Goal: Transaction & Acquisition: Purchase product/service

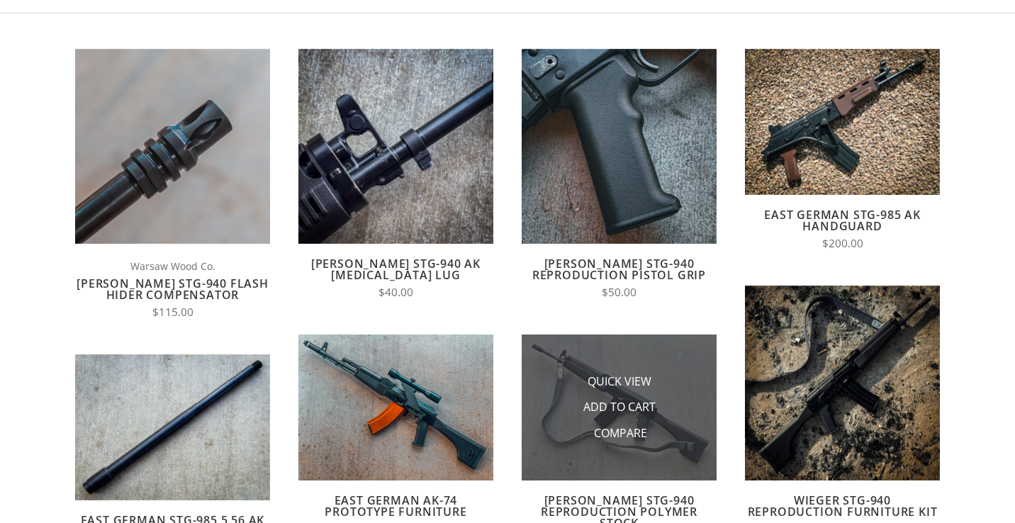
scroll to position [166, 0]
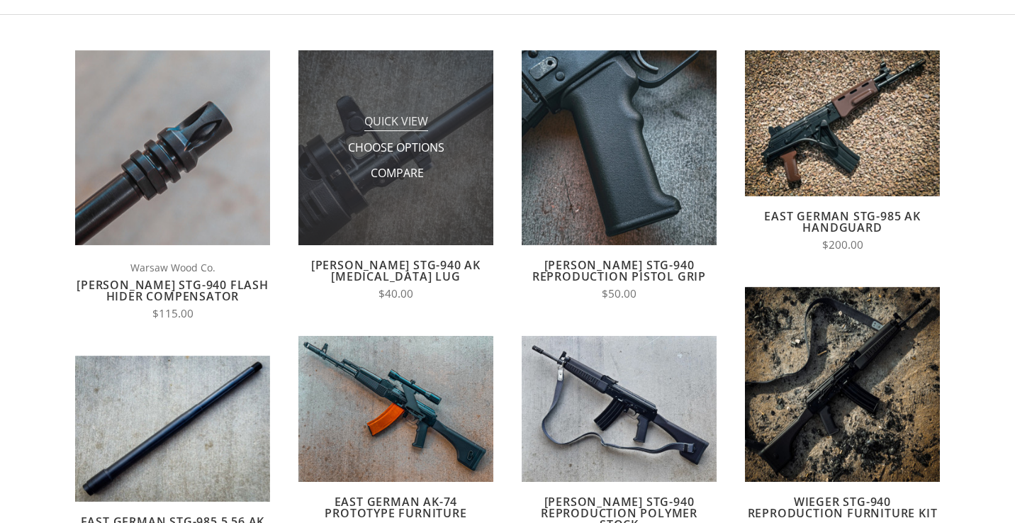
click at [409, 128] on span "Quick View" at bounding box center [396, 122] width 64 height 18
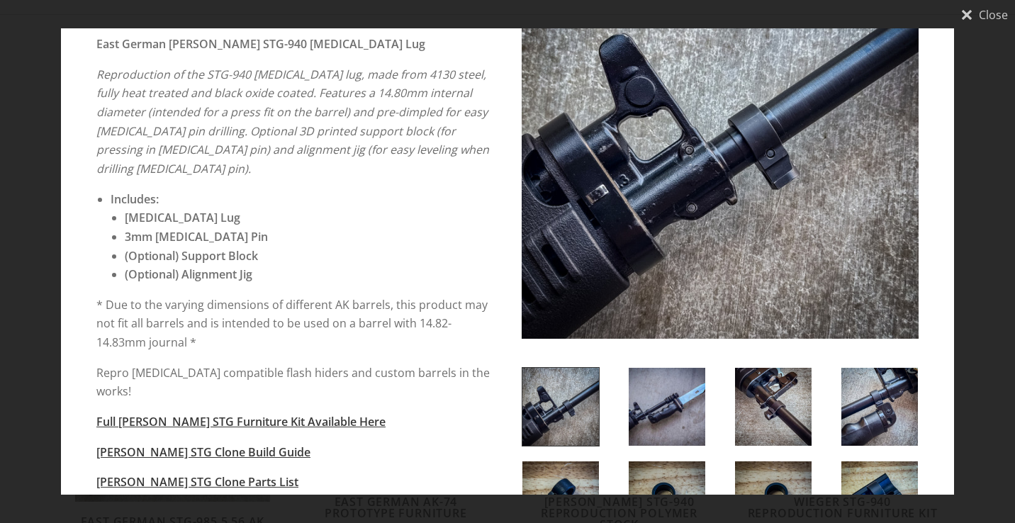
scroll to position [108, 0]
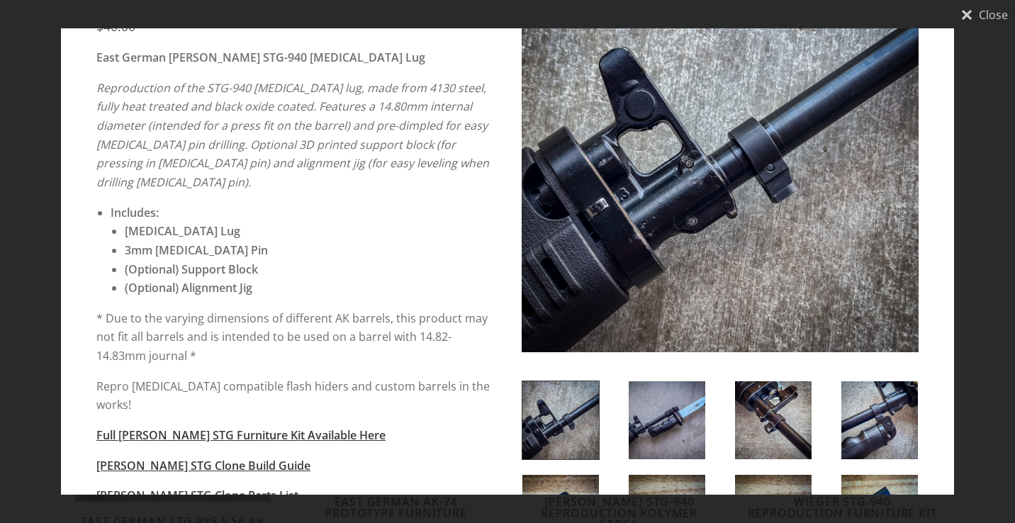
click at [636, 420] on img at bounding box center [667, 420] width 77 height 78
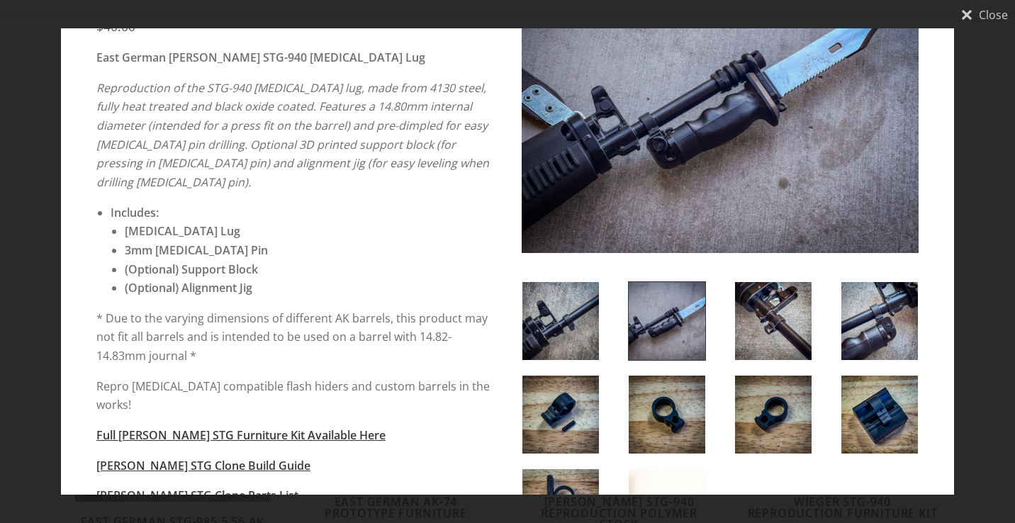
scroll to position [1, 0]
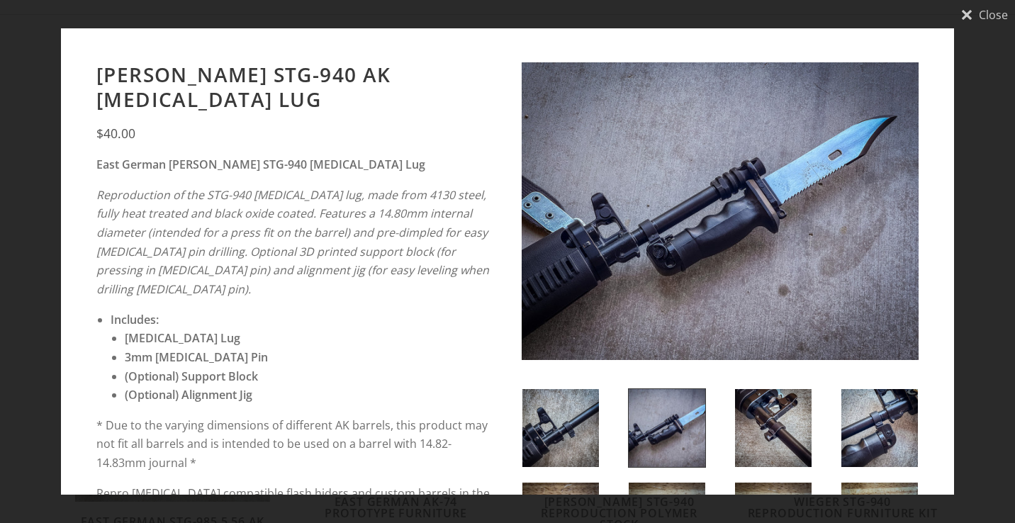
click at [820, 150] on img at bounding box center [720, 211] width 397 height 298
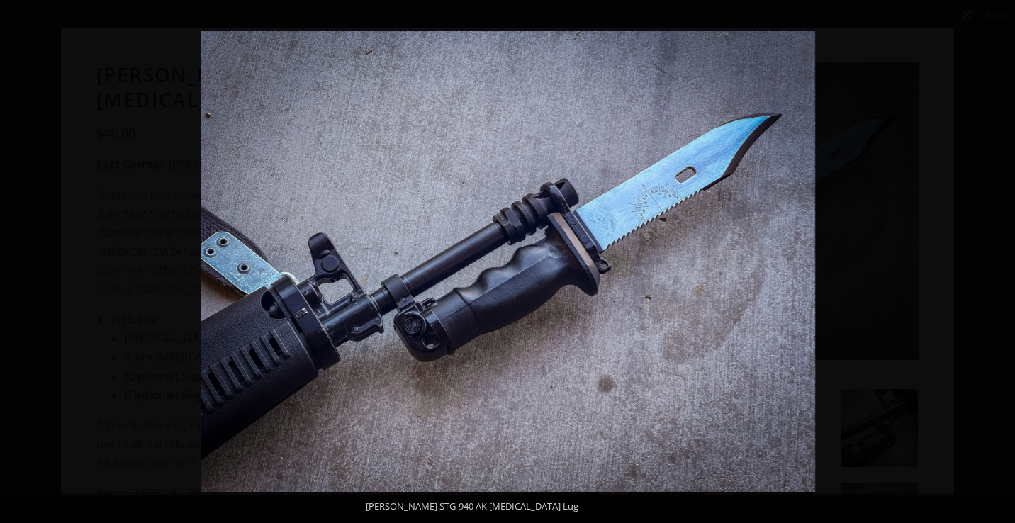
click at [996, 267] on button at bounding box center [990, 261] width 50 height 71
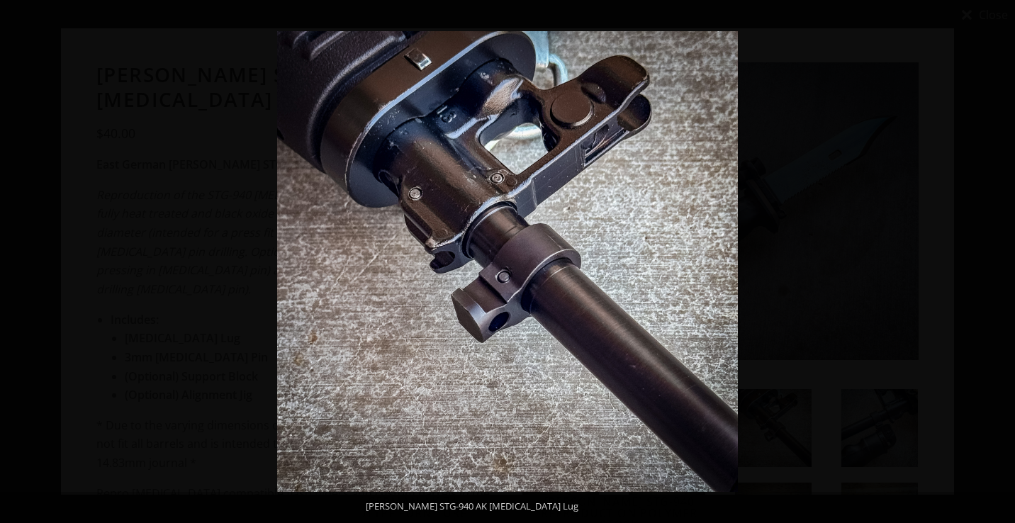
click at [996, 267] on button at bounding box center [990, 261] width 50 height 71
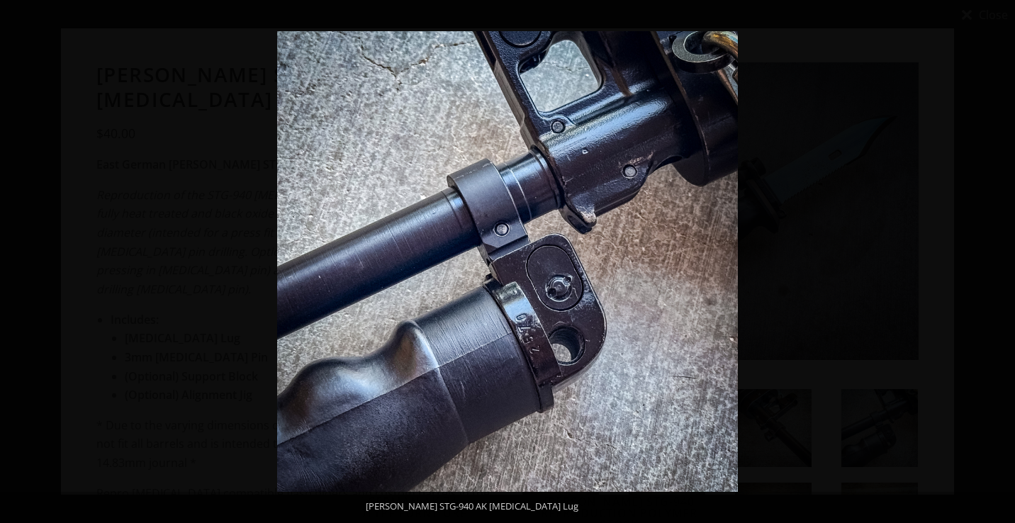
click at [996, 267] on button at bounding box center [990, 261] width 50 height 71
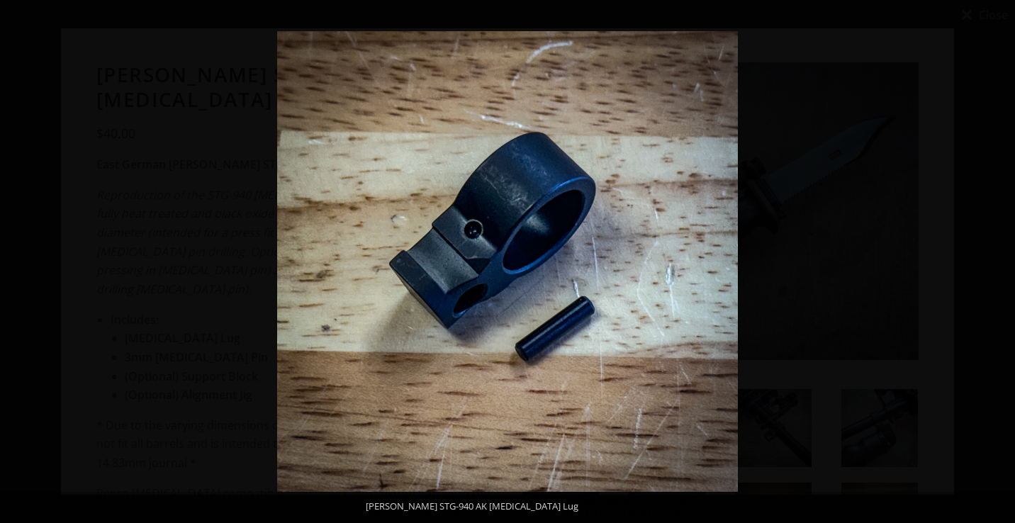
click at [996, 267] on button at bounding box center [990, 261] width 50 height 71
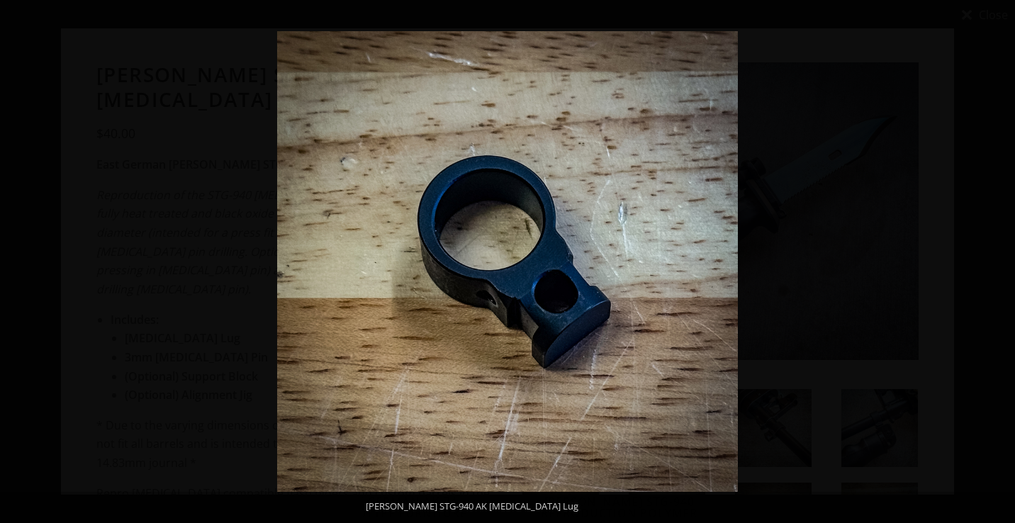
click at [996, 267] on button at bounding box center [990, 261] width 50 height 71
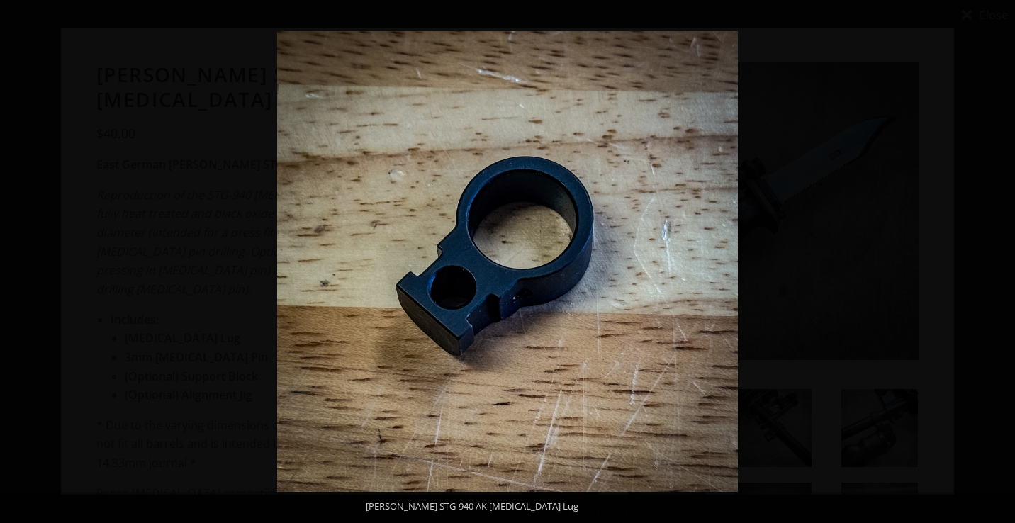
click at [996, 267] on button at bounding box center [990, 261] width 50 height 71
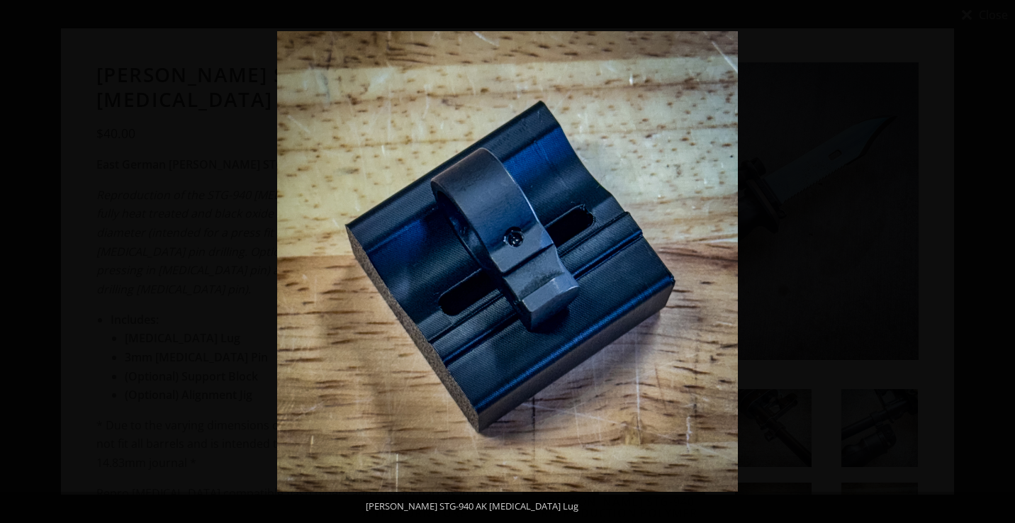
click at [996, 267] on button at bounding box center [990, 261] width 50 height 71
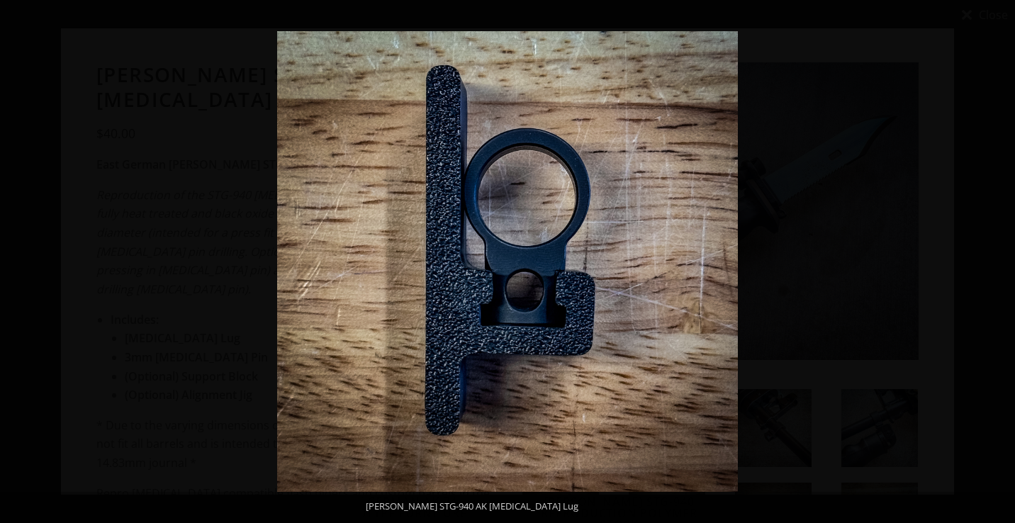
click at [996, 267] on button at bounding box center [990, 261] width 50 height 71
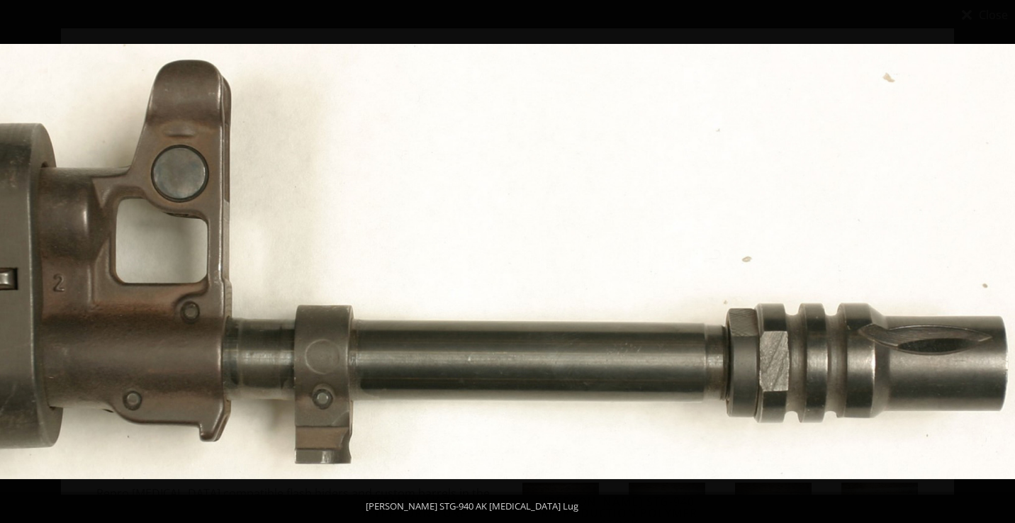
click at [996, 267] on button at bounding box center [990, 261] width 50 height 71
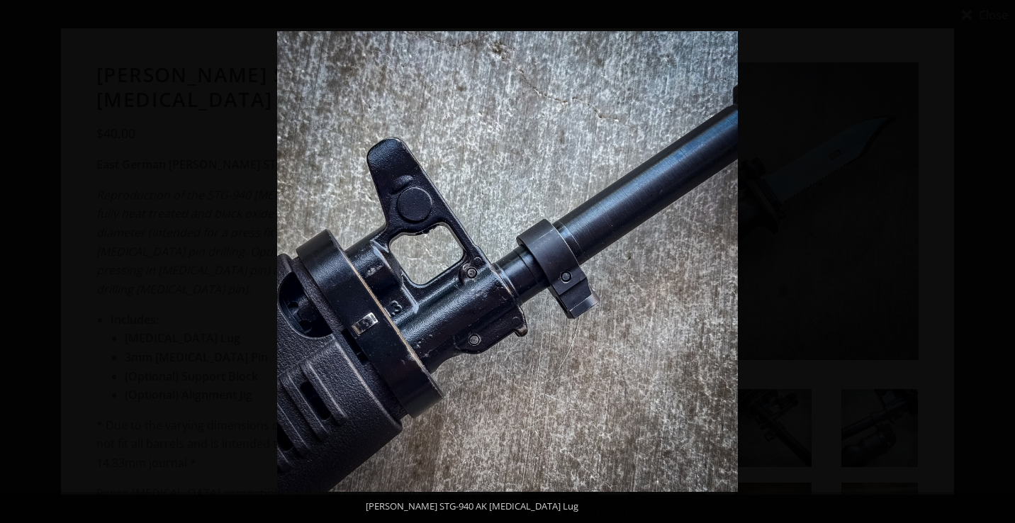
click at [996, 267] on button at bounding box center [990, 261] width 50 height 71
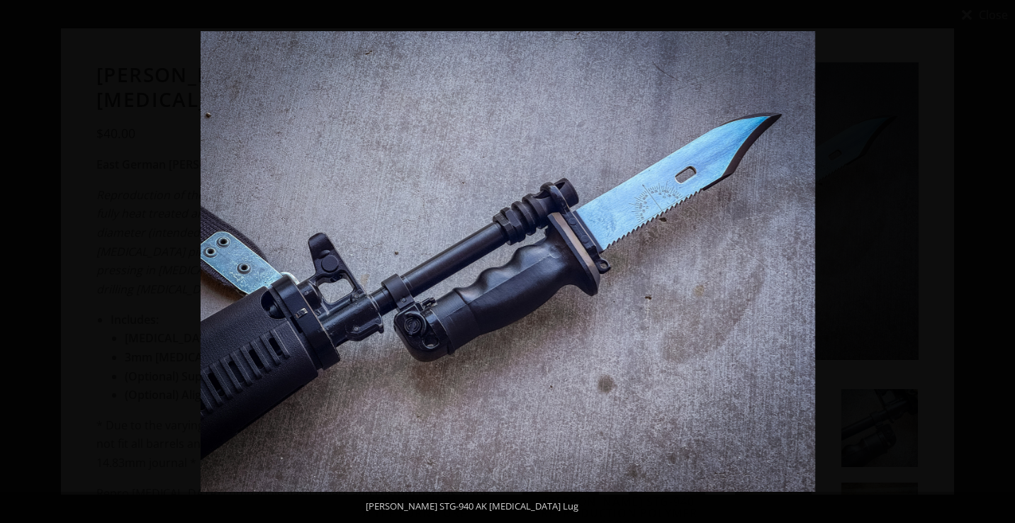
click at [996, 267] on button at bounding box center [990, 261] width 50 height 71
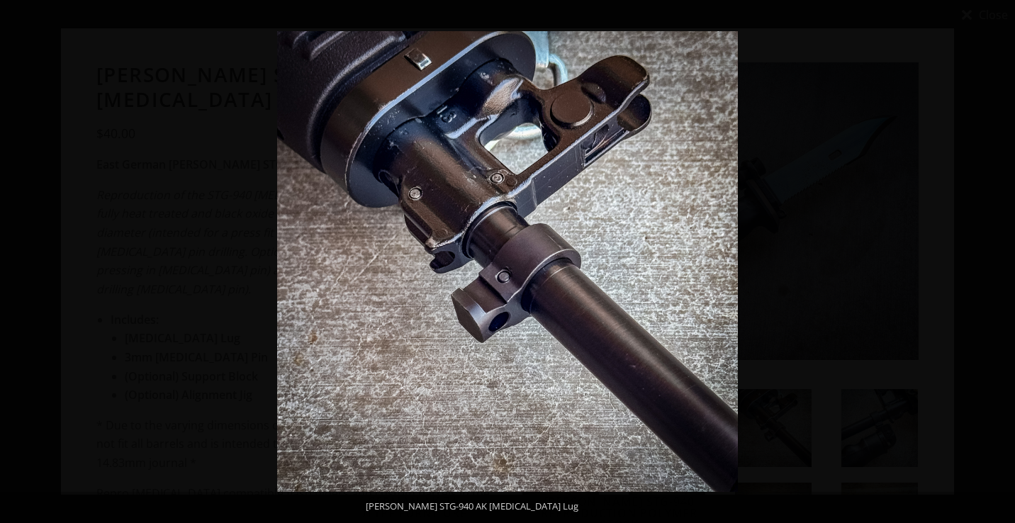
click at [996, 267] on button at bounding box center [990, 261] width 50 height 71
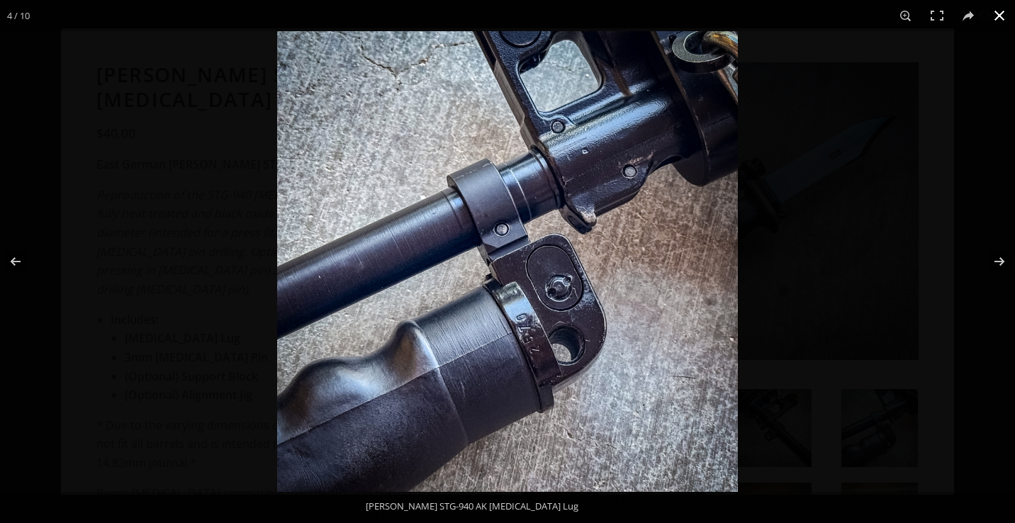
click at [1000, 21] on button at bounding box center [999, 15] width 31 height 31
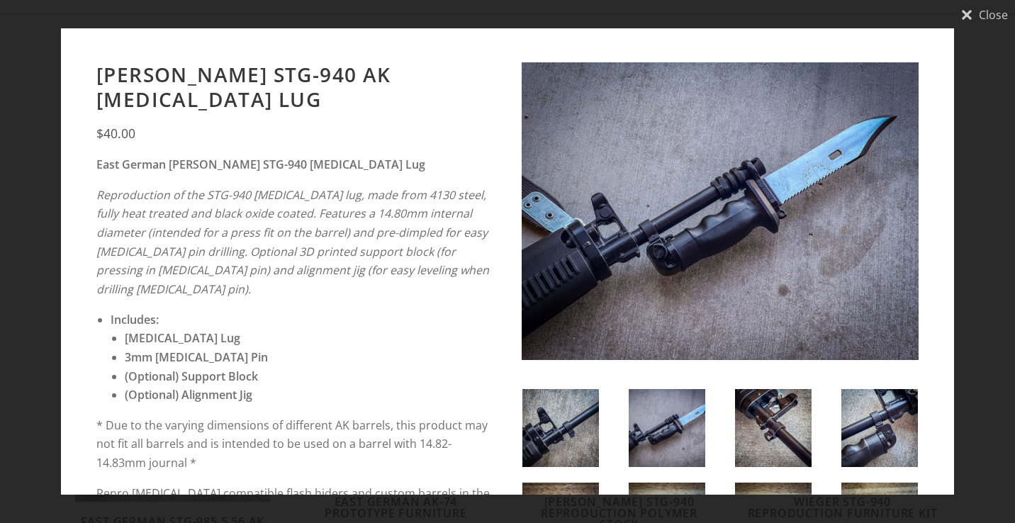
click at [979, 133] on div "Close [PERSON_NAME][GEOGRAPHIC_DATA]-940 AK [MEDICAL_DATA] Lug $40.00" at bounding box center [507, 261] width 1015 height 523
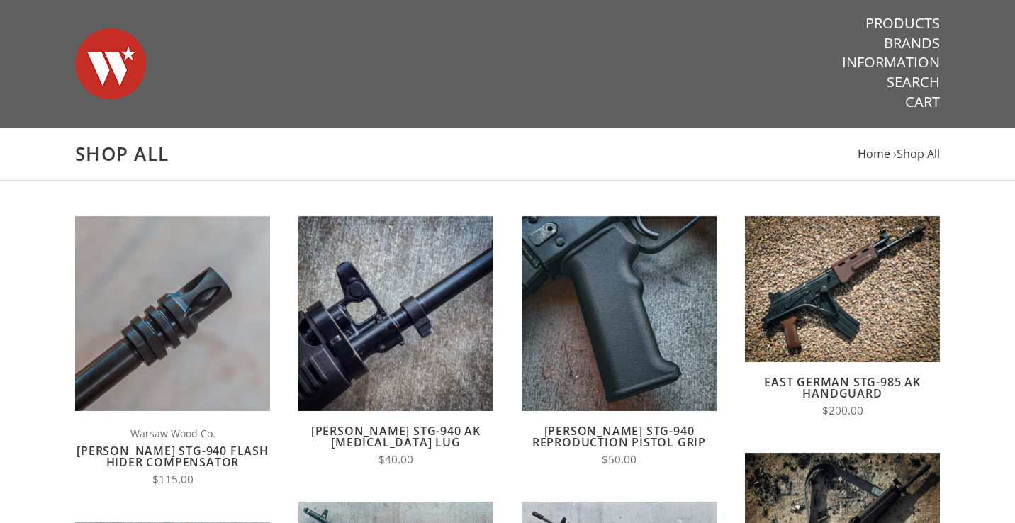
scroll to position [0, 0]
